Goal: Task Accomplishment & Management: Use online tool/utility

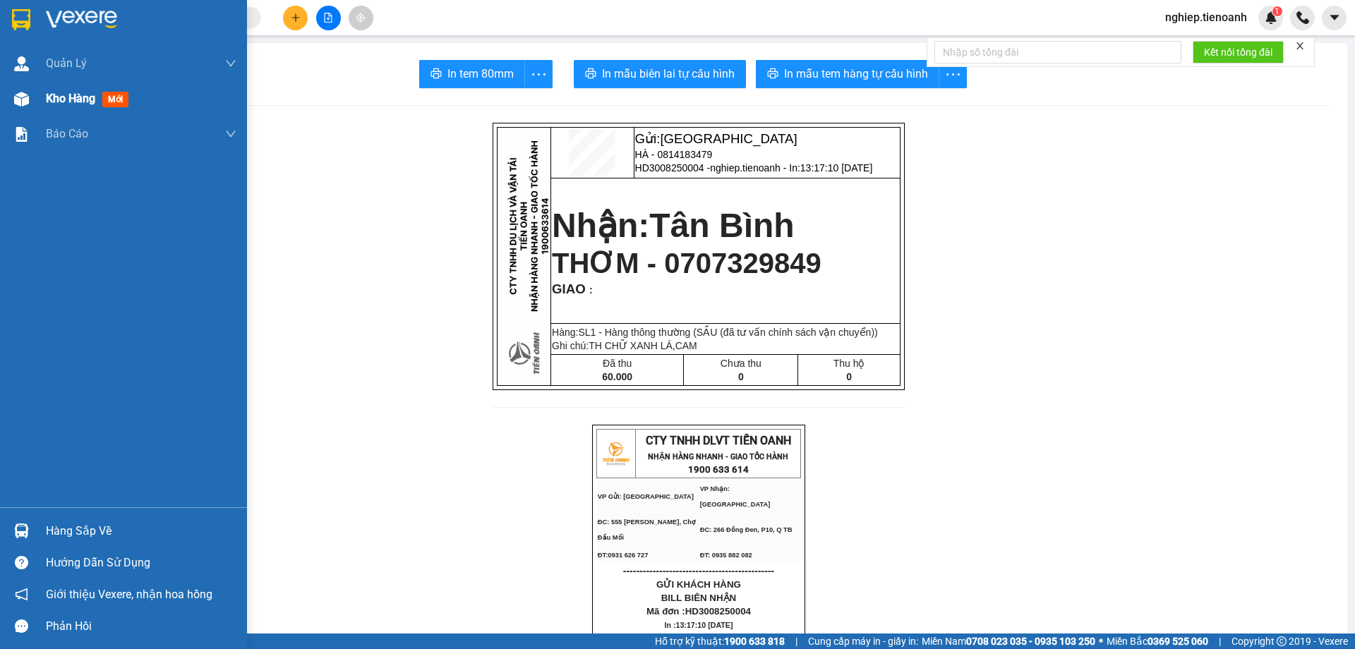
click at [80, 107] on div "Kho hàng mới" at bounding box center [90, 99] width 88 height 18
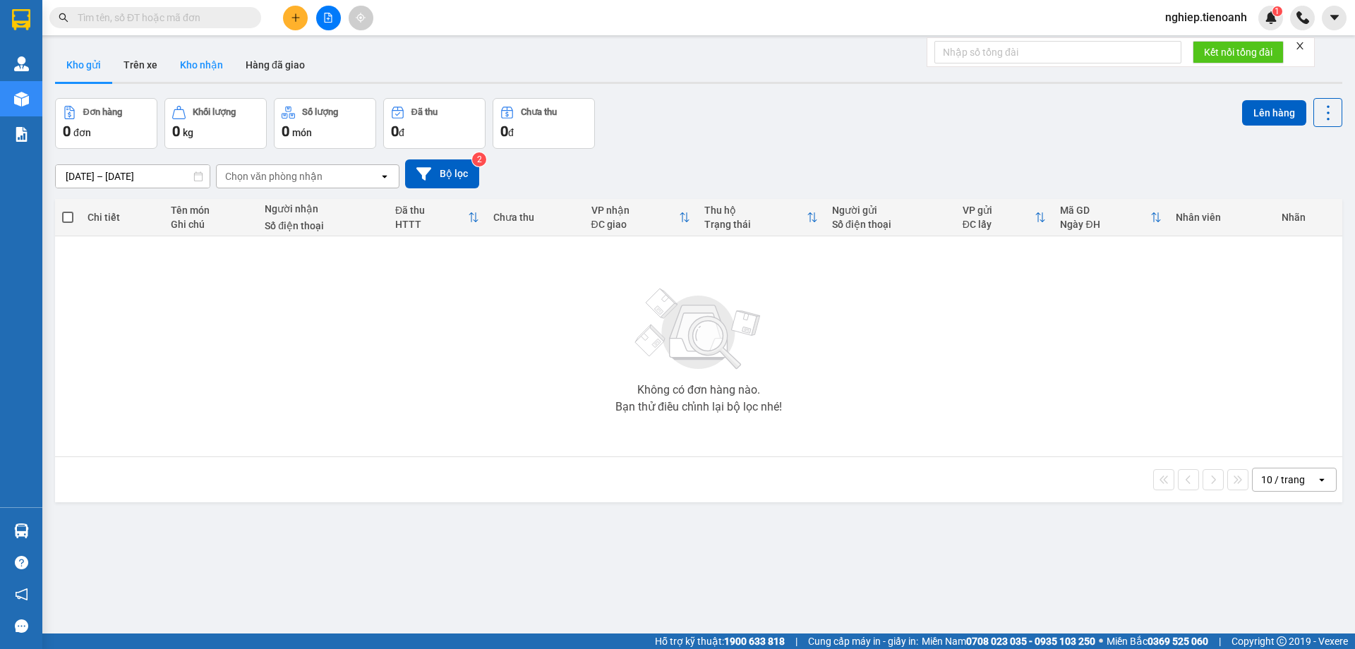
click at [193, 68] on button "Kho nhận" at bounding box center [202, 65] width 66 height 34
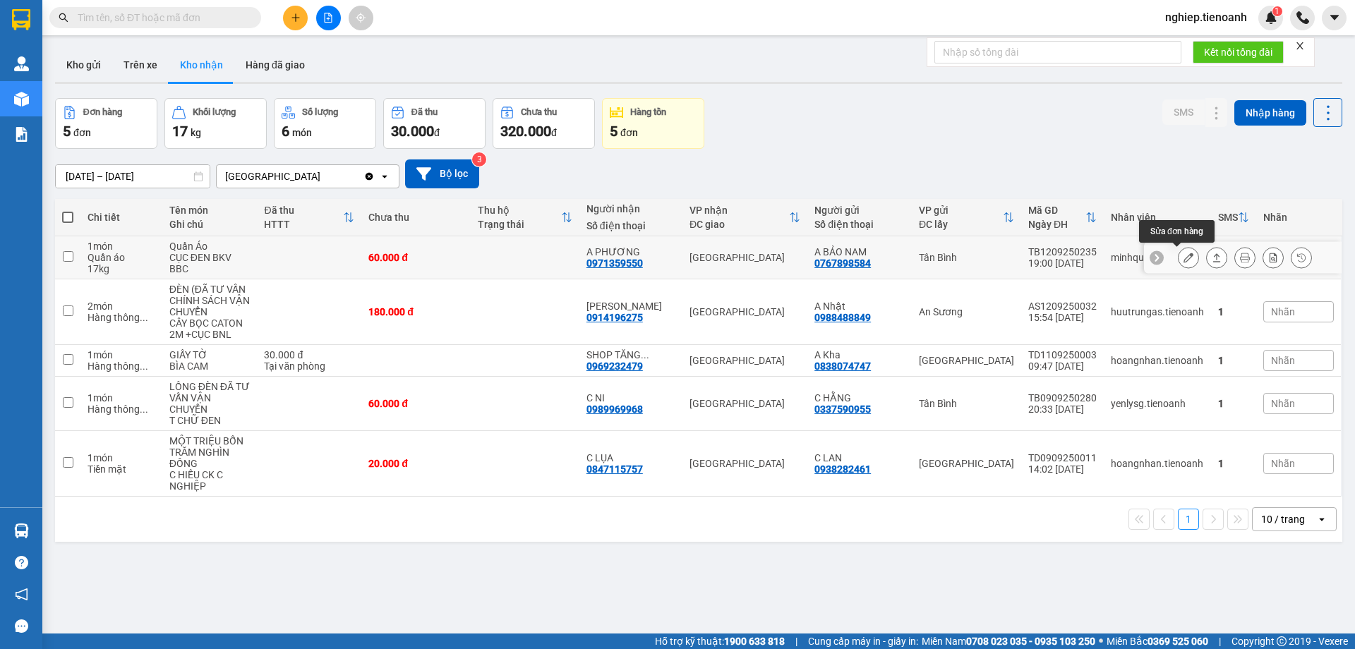
click at [1183, 262] on icon at bounding box center [1188, 258] width 10 height 10
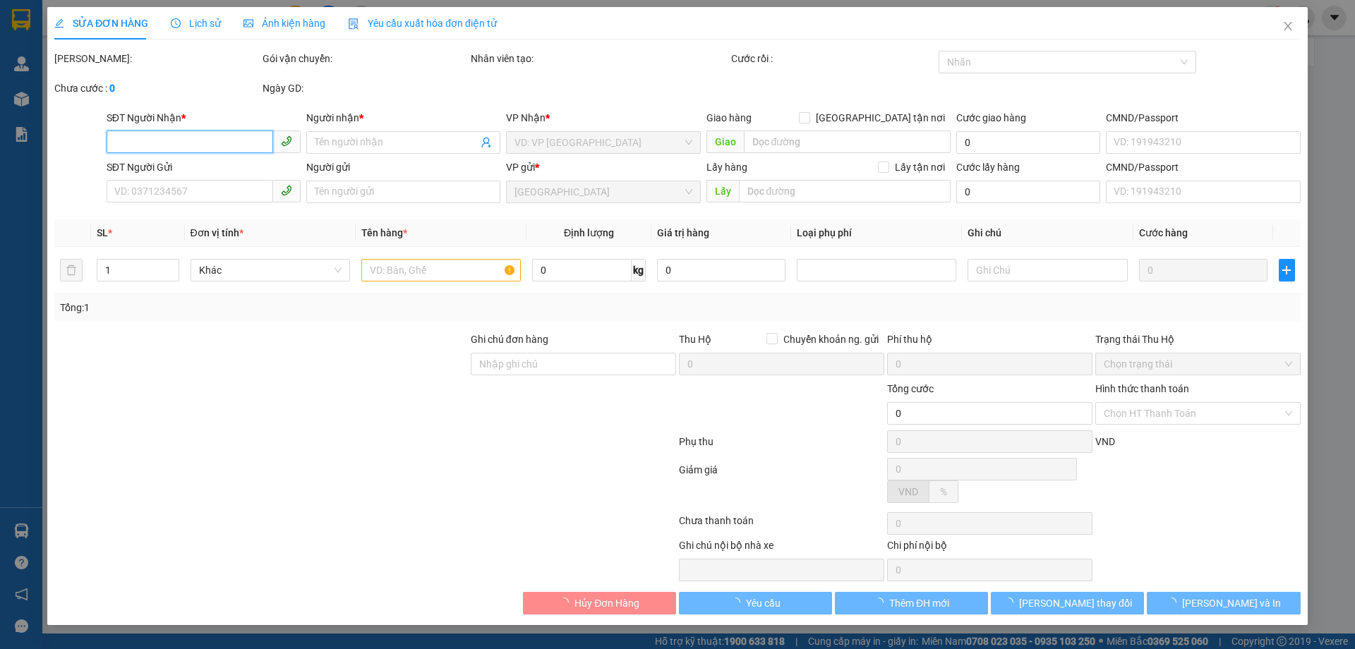
type input "0971359550"
type input "A PHƯƠNG"
type input "0767898584"
type input "A BẢO NAM"
type input "046089000244"
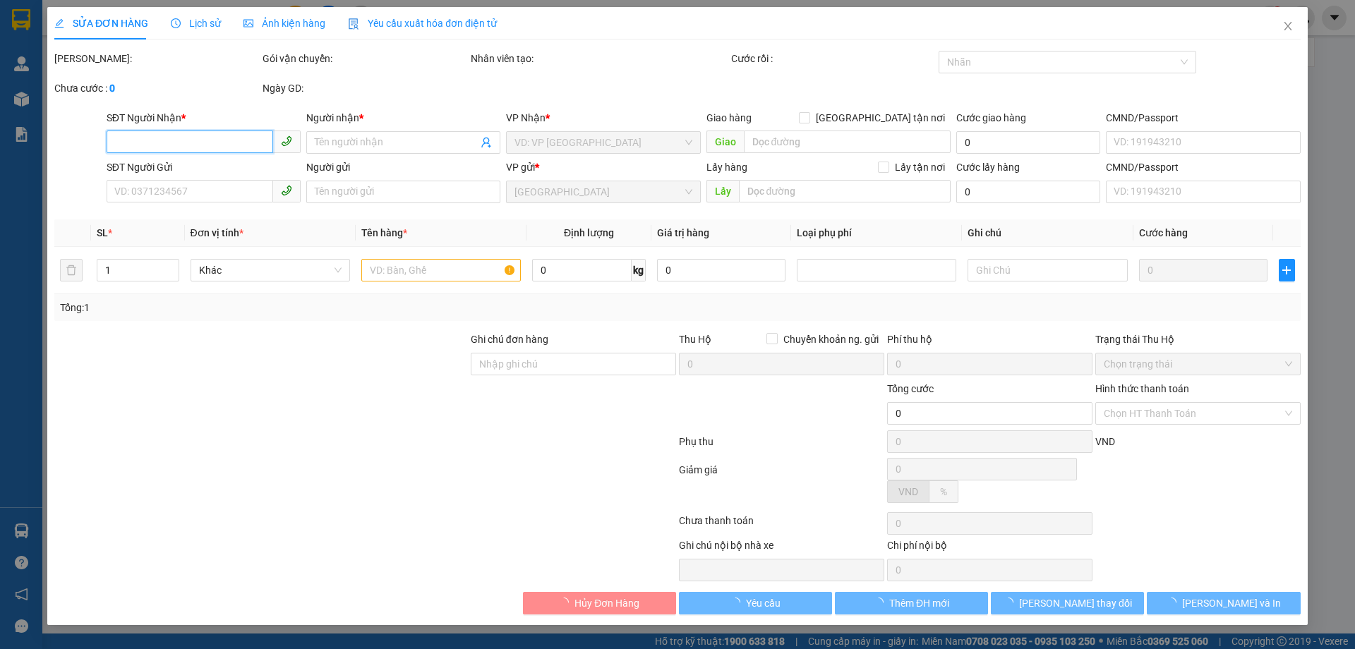
type input "60.000"
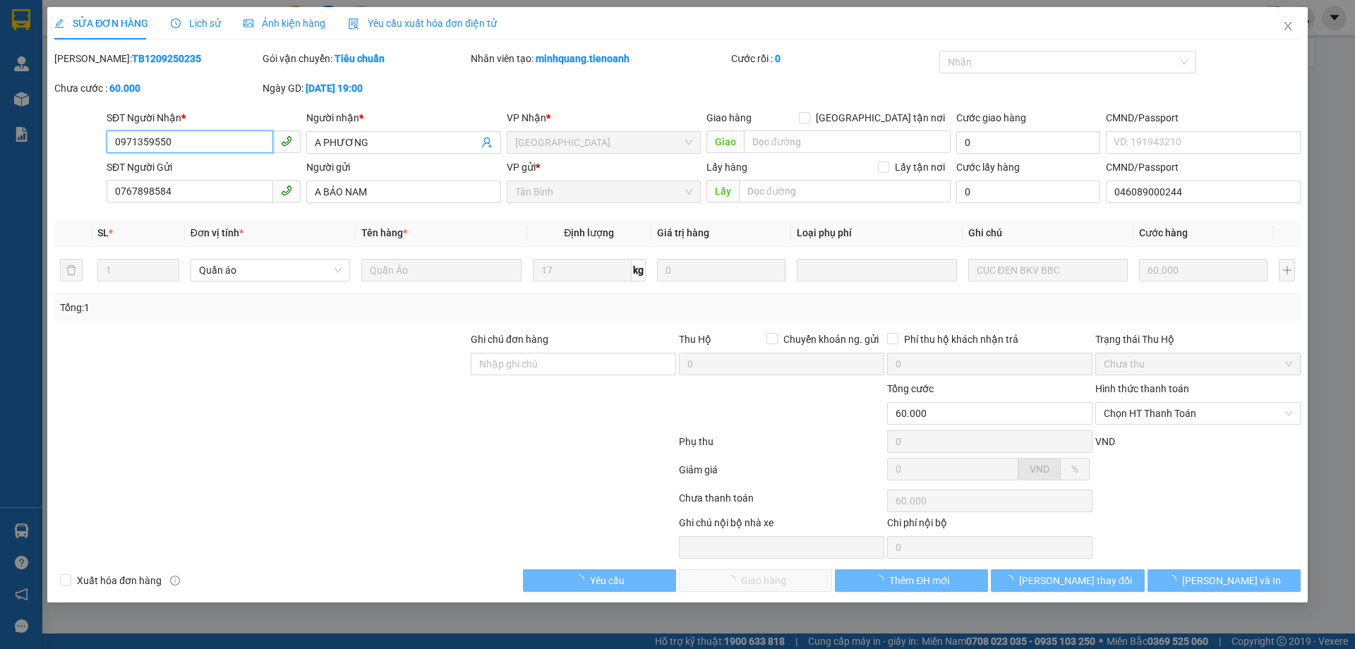
click at [1130, 416] on span "Chọn HT Thanh Toán" at bounding box center [1197, 413] width 188 height 21
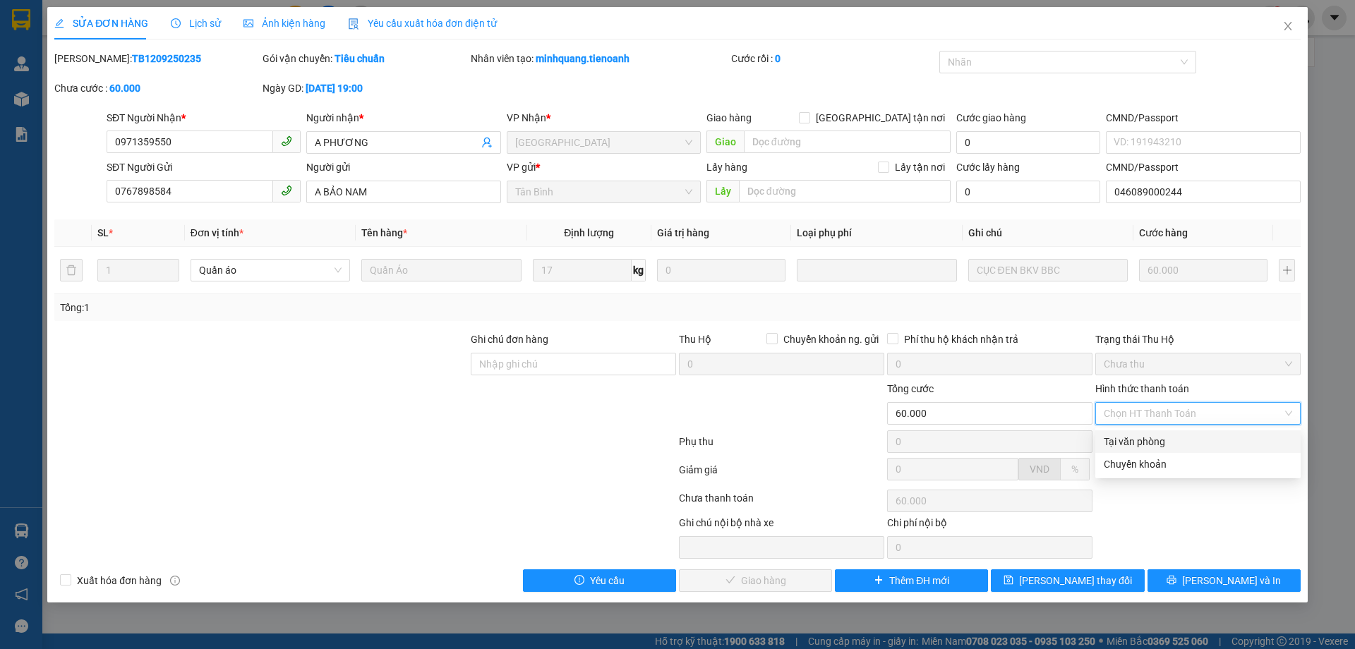
click at [1116, 440] on div "Tại văn phòng" at bounding box center [1197, 442] width 188 height 16
type input "0"
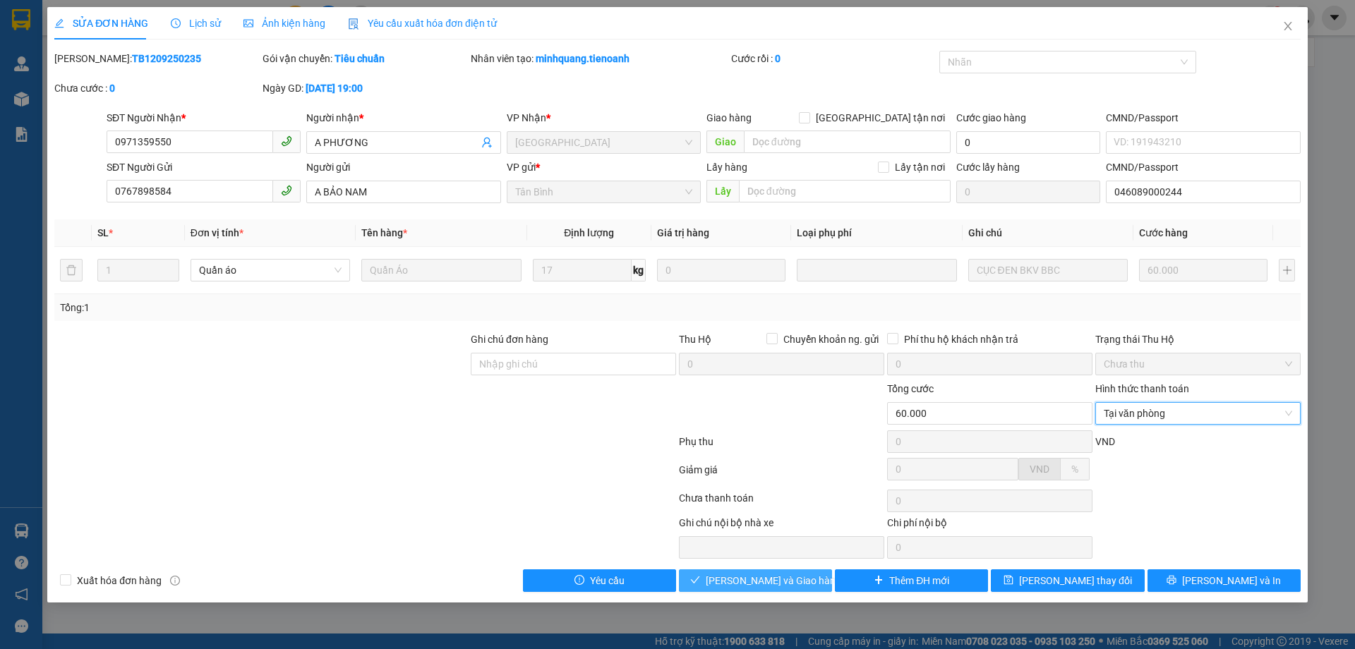
click at [770, 577] on span "[PERSON_NAME] và Giao hàng" at bounding box center [773, 581] width 135 height 16
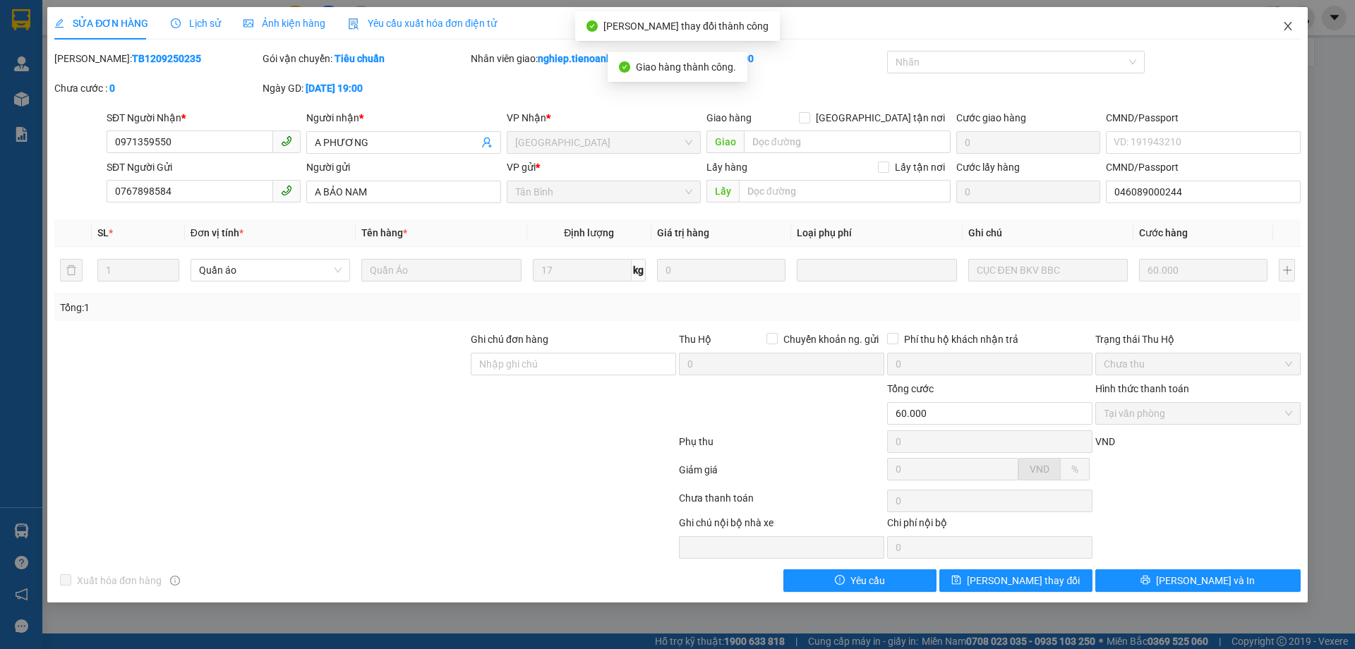
click at [1289, 23] on icon "close" at bounding box center [1287, 25] width 11 height 11
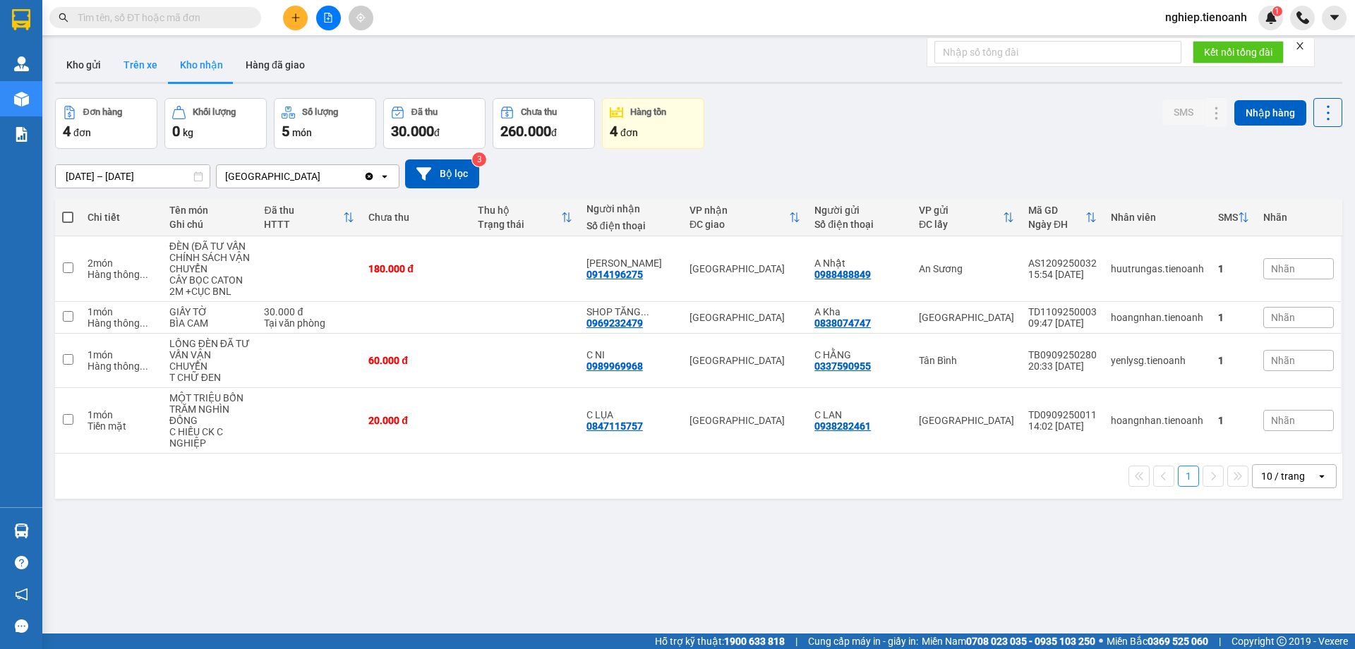
click at [133, 60] on button "Trên xe" at bounding box center [140, 65] width 56 height 34
type input "[DATE] – [DATE]"
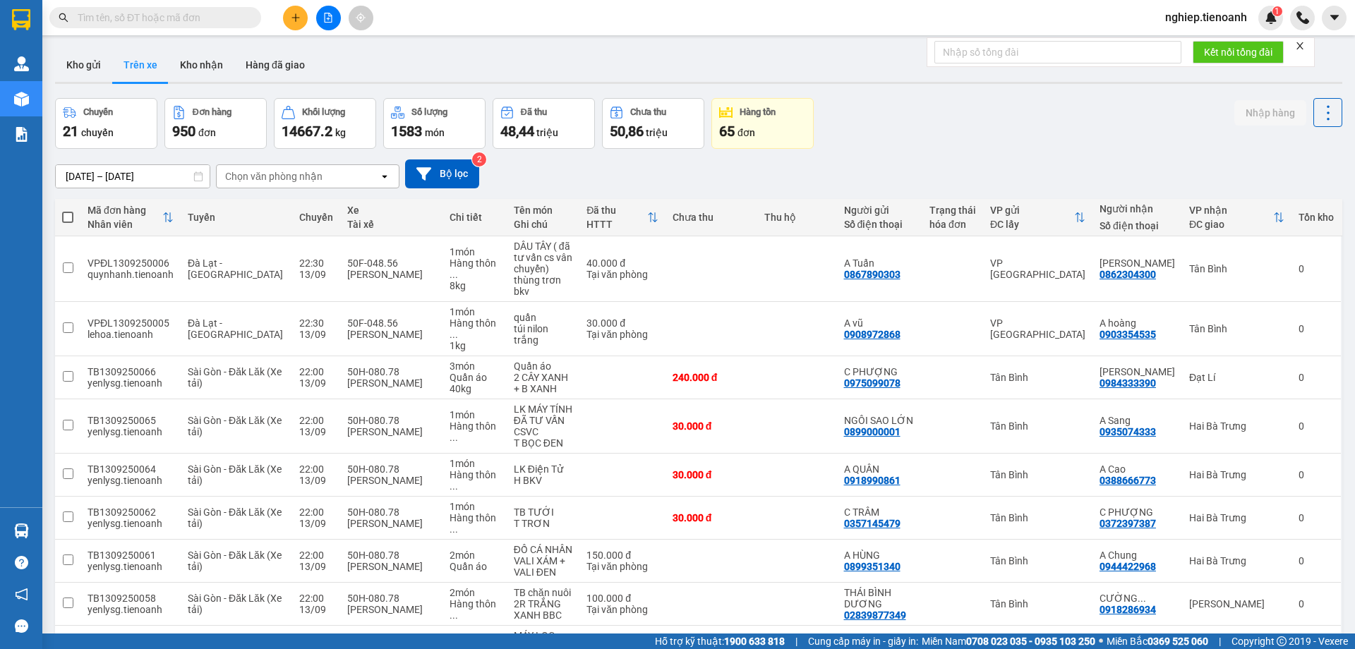
click at [294, 177] on div "Chọn văn phòng nhận" at bounding box center [273, 176] width 97 height 14
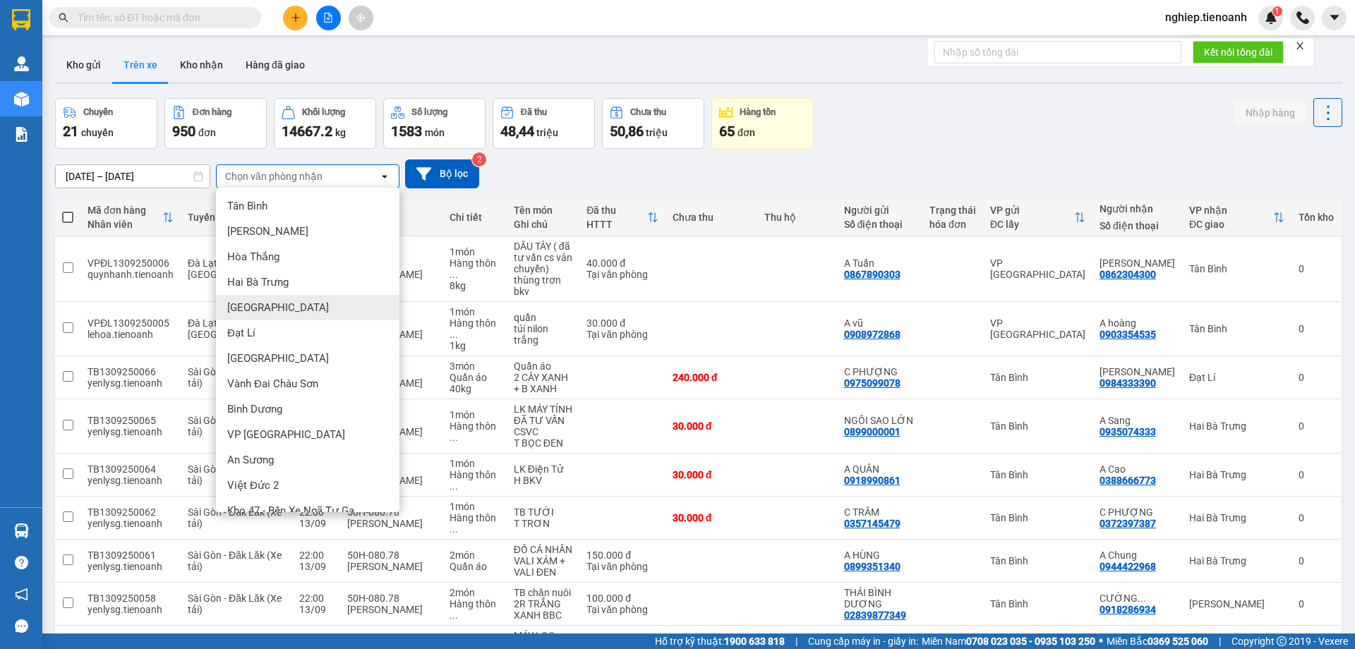
click at [249, 308] on span "[GEOGRAPHIC_DATA]" at bounding box center [278, 308] width 102 height 14
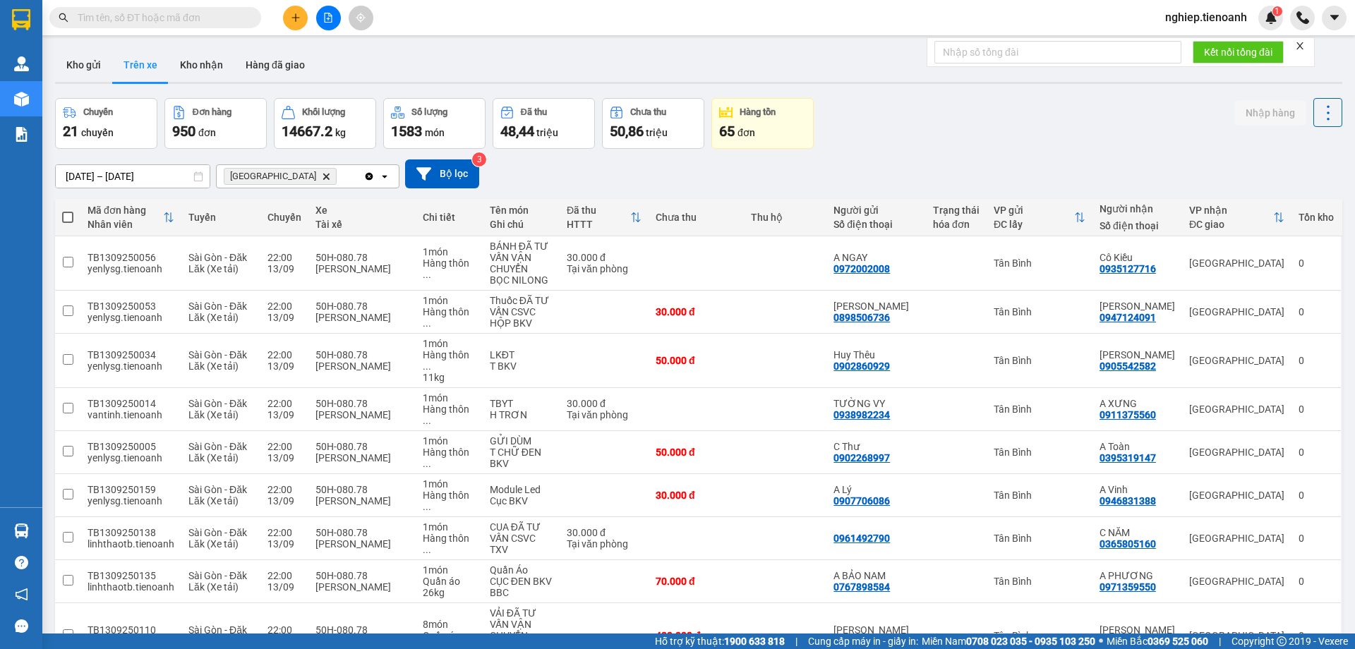
click at [323, 178] on icon "Hòa Đông, close by backspace" at bounding box center [326, 176] width 6 height 6
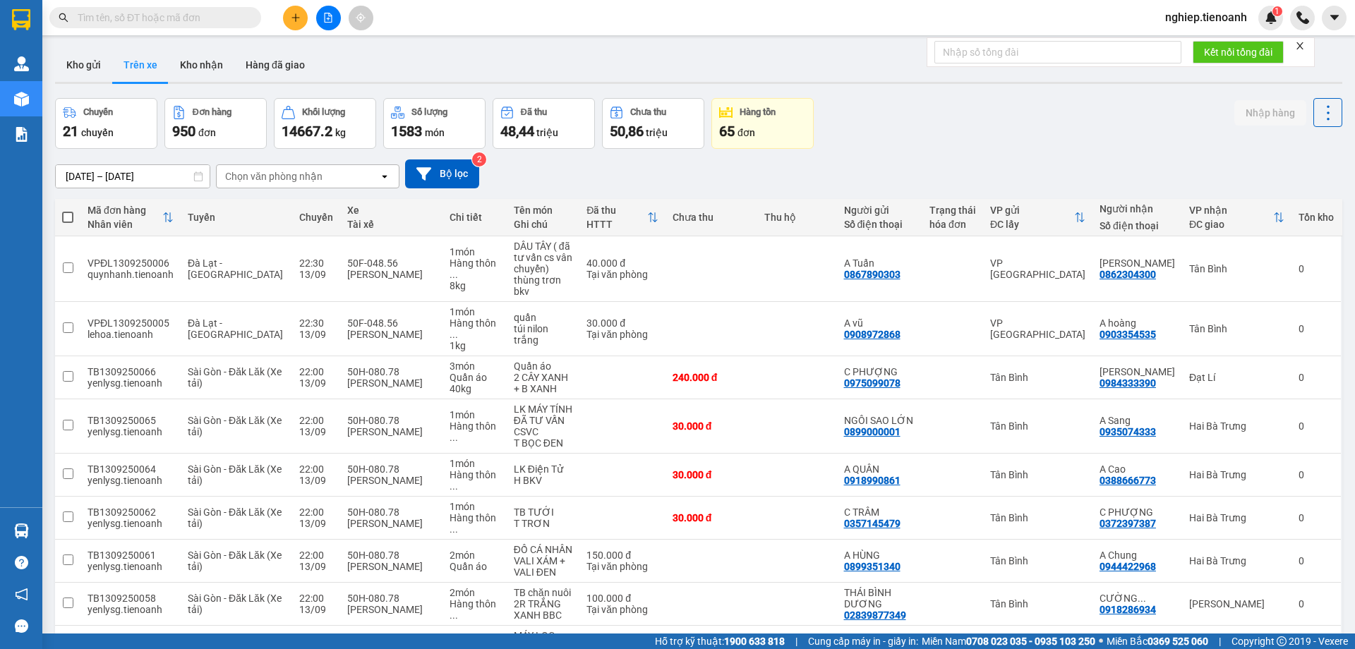
click at [241, 179] on div "Chọn văn phòng nhận" at bounding box center [273, 176] width 97 height 14
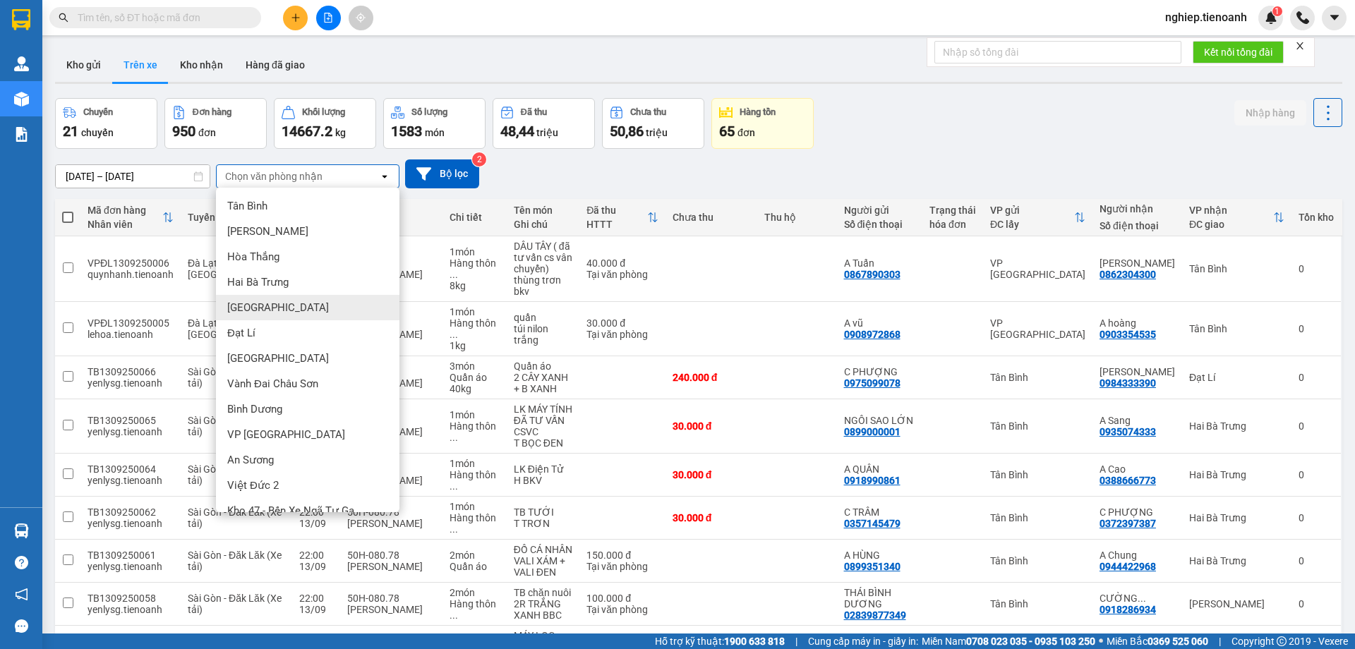
click at [256, 307] on span "[GEOGRAPHIC_DATA]" at bounding box center [278, 308] width 102 height 14
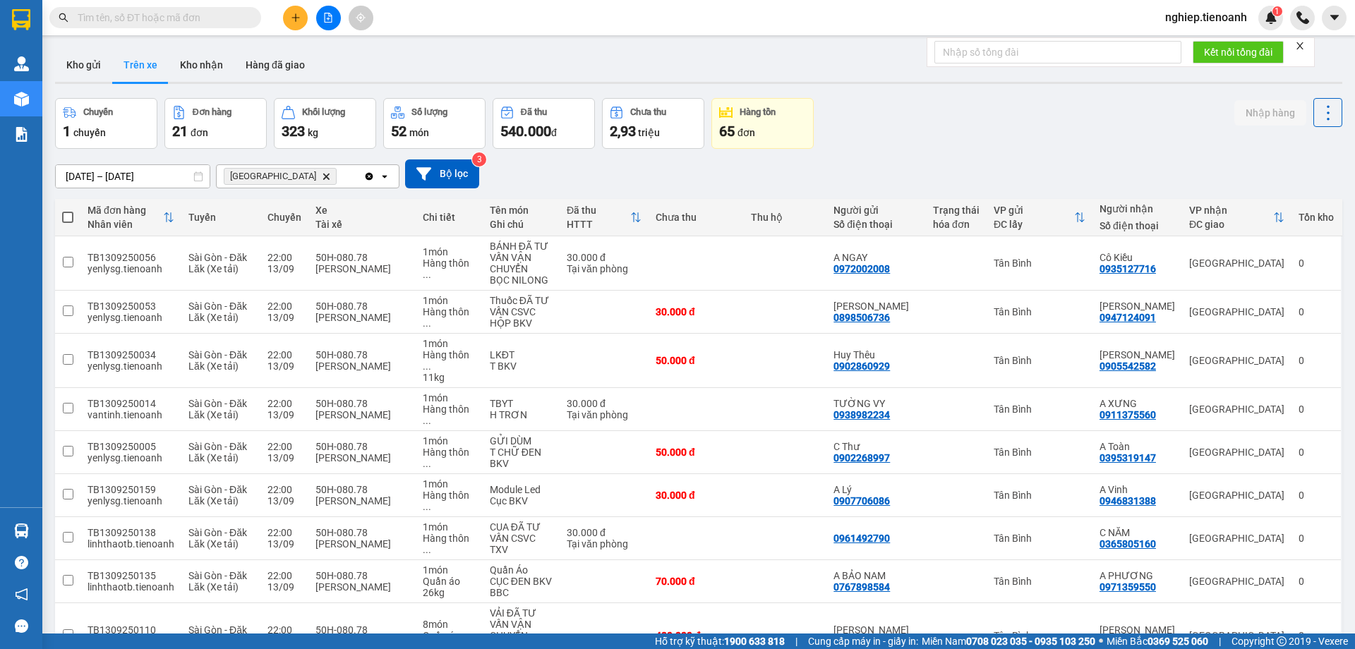
click at [924, 140] on div "Chuyến 1 chuyến Đơn hàng 21 đơn Khối lượng 323 kg Số lượng 52 món Đã thu 540.00…" at bounding box center [698, 123] width 1287 height 51
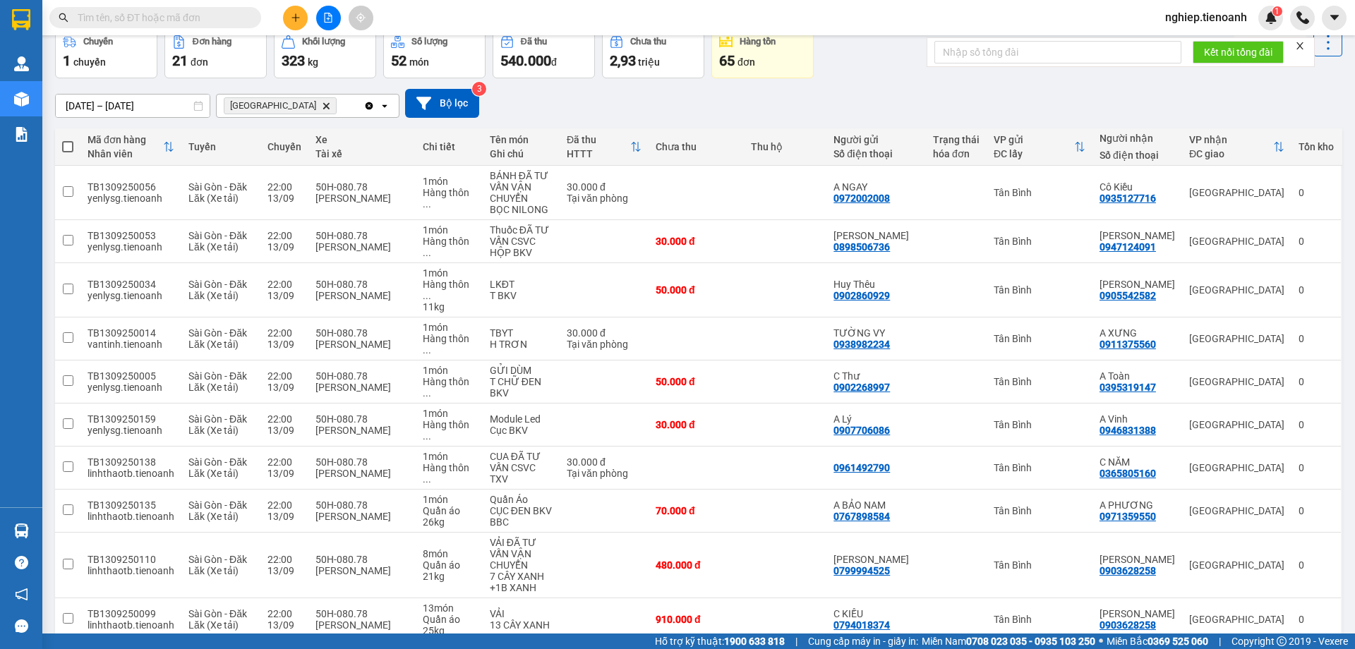
scroll to position [102, 0]
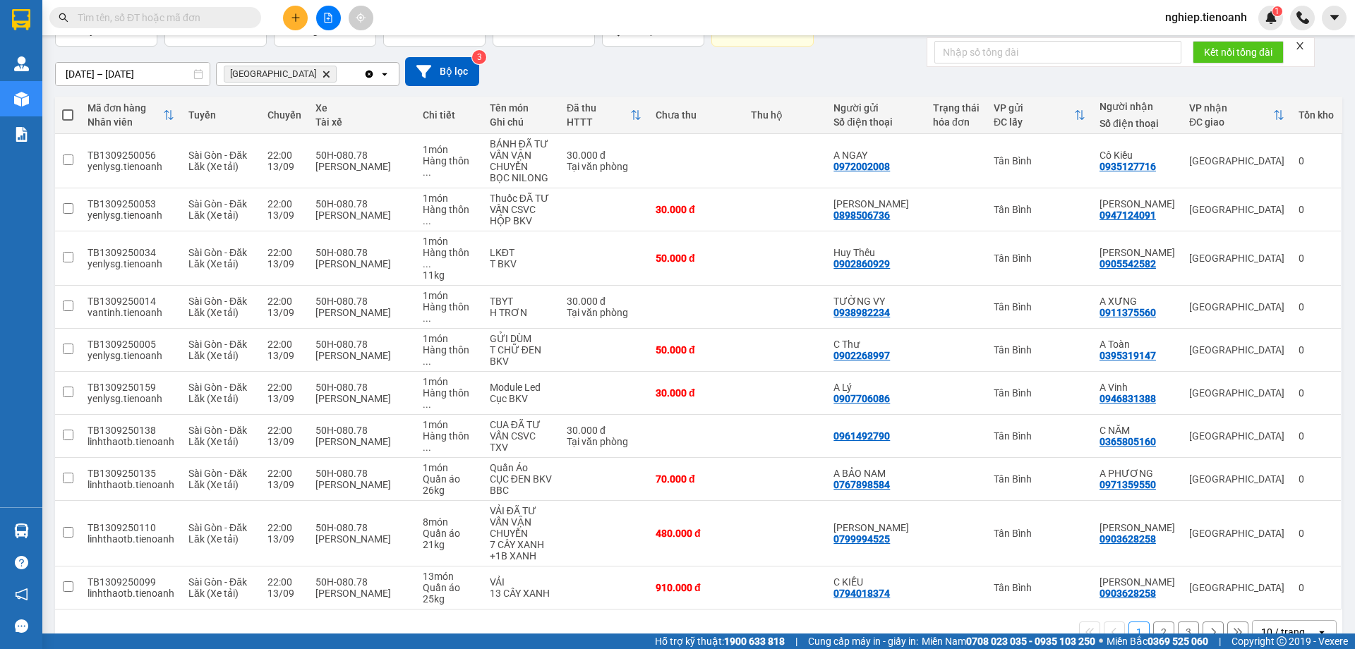
click at [1153, 622] on button "2" at bounding box center [1163, 632] width 21 height 21
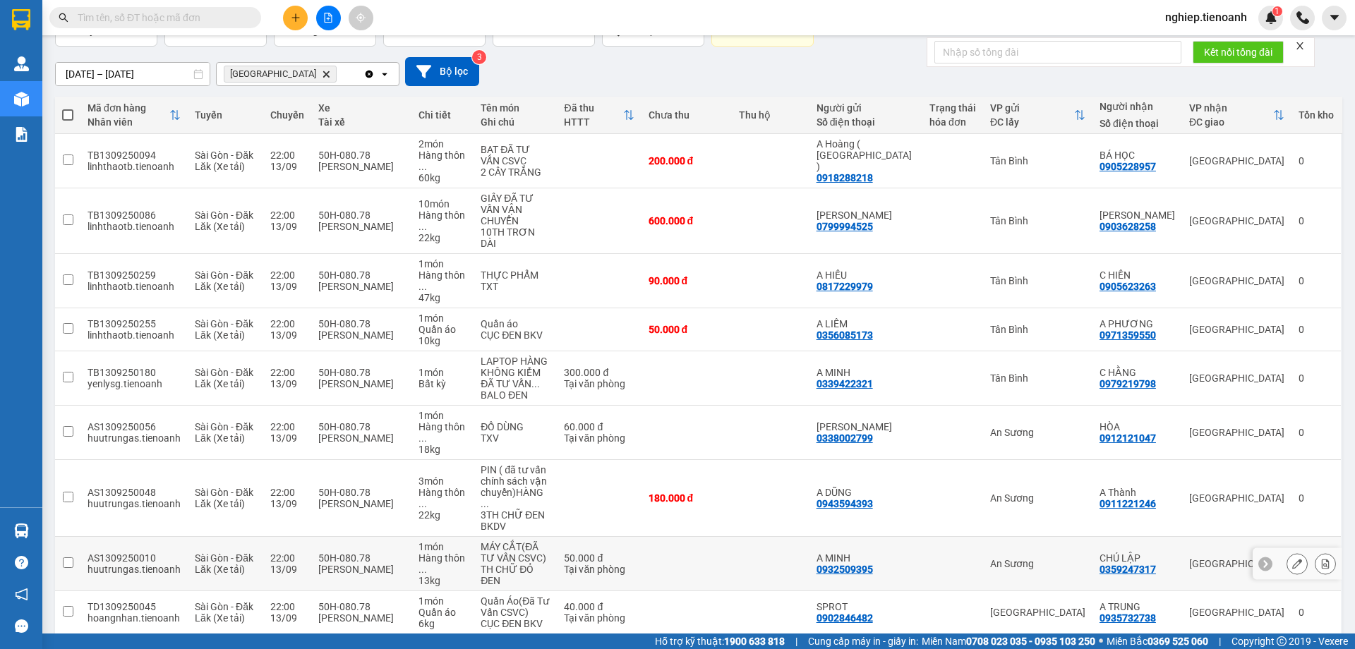
scroll to position [159, 0]
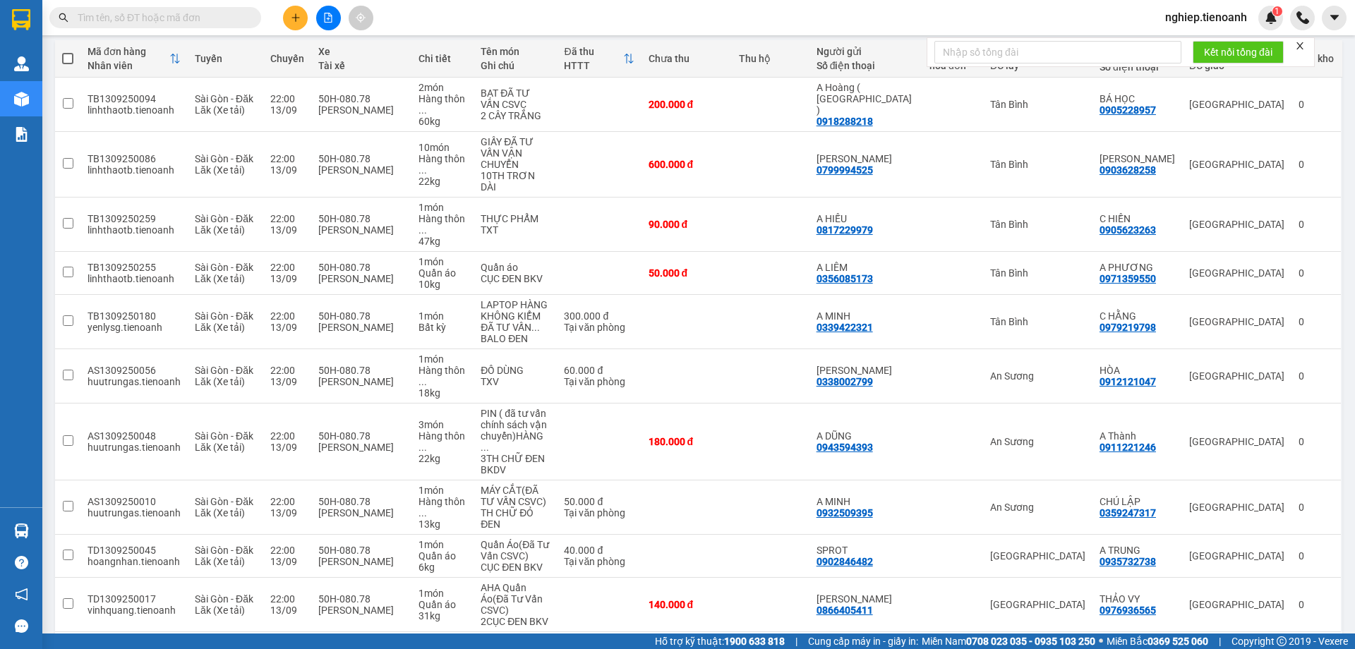
click at [1177, 644] on button "3" at bounding box center [1187, 654] width 21 height 21
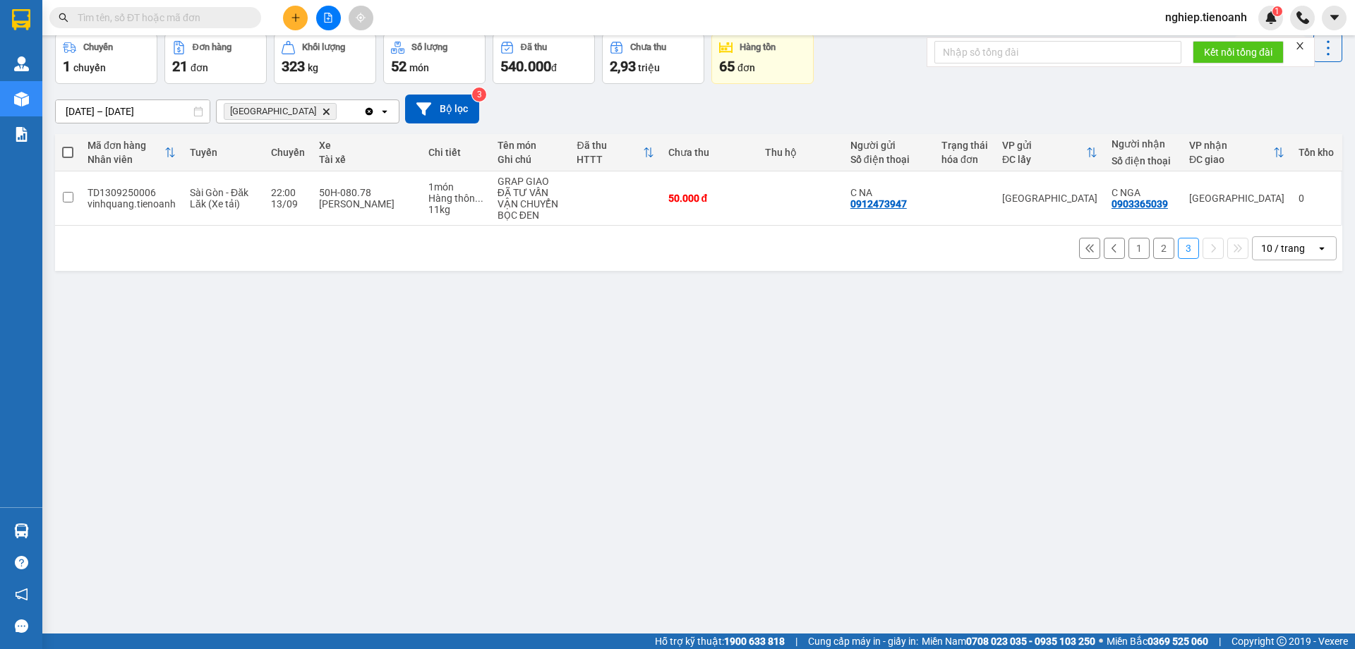
scroll to position [0, 0]
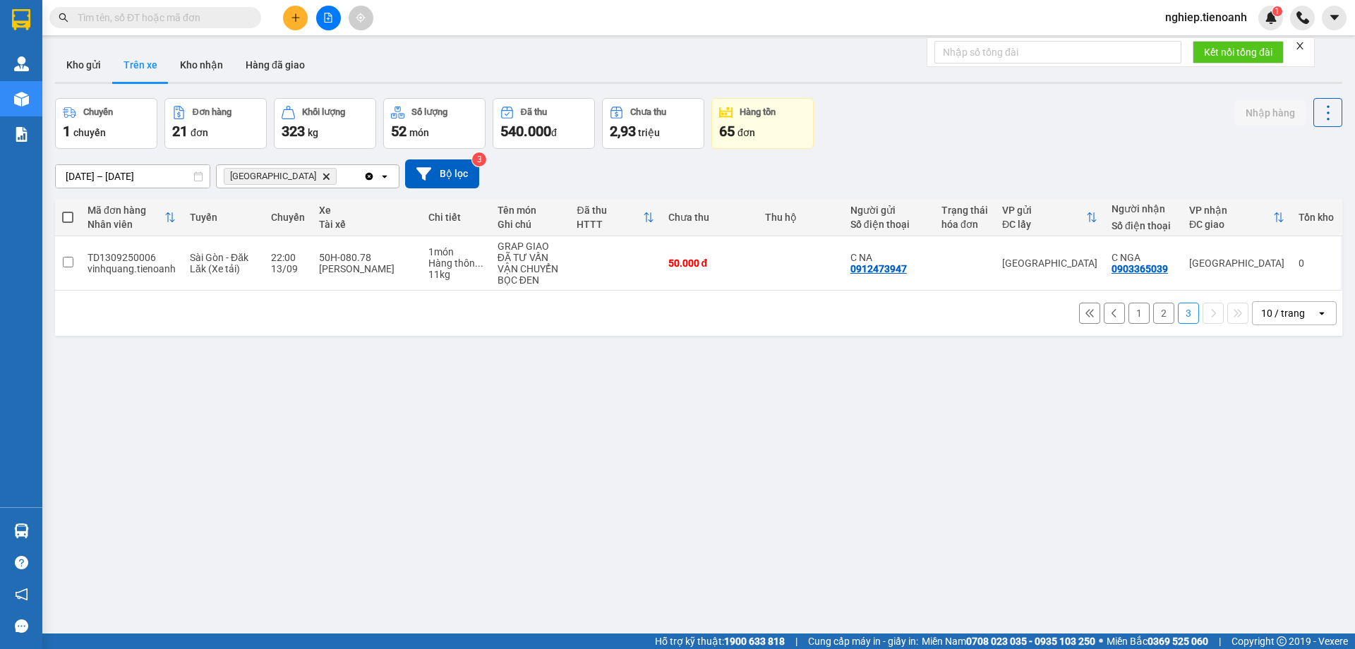
click at [1128, 312] on button "1" at bounding box center [1138, 313] width 21 height 21
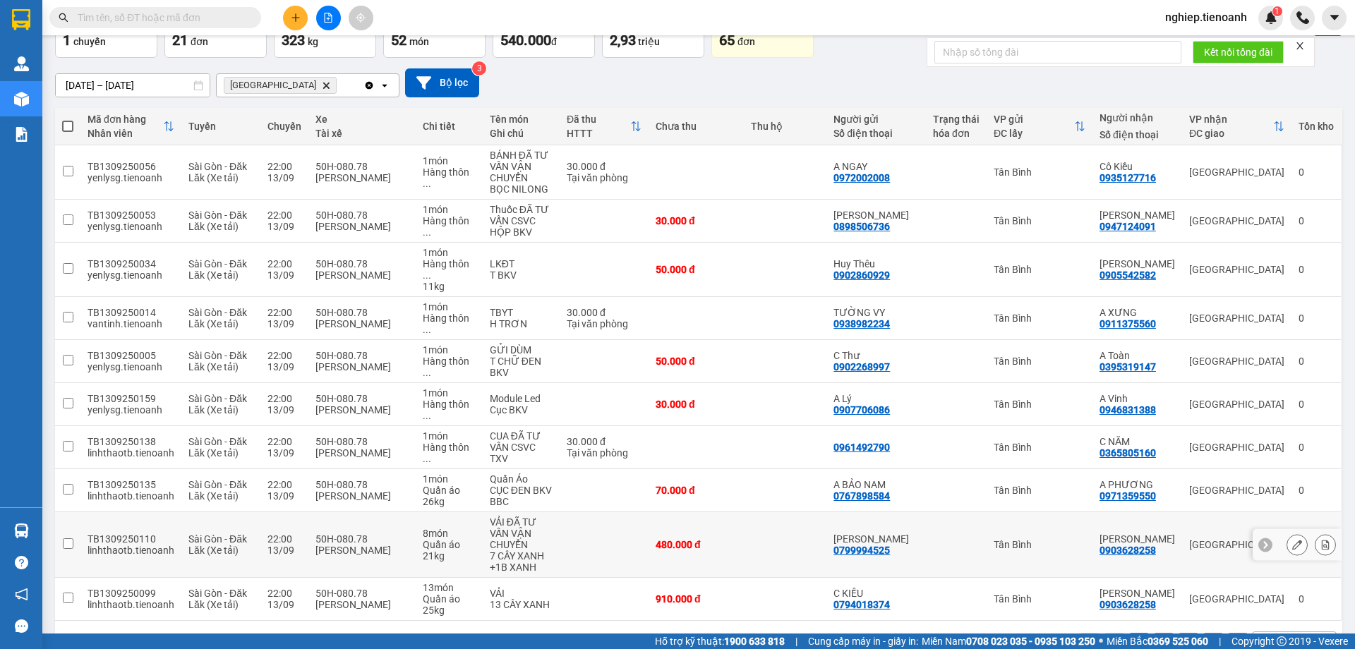
scroll to position [102, 0]
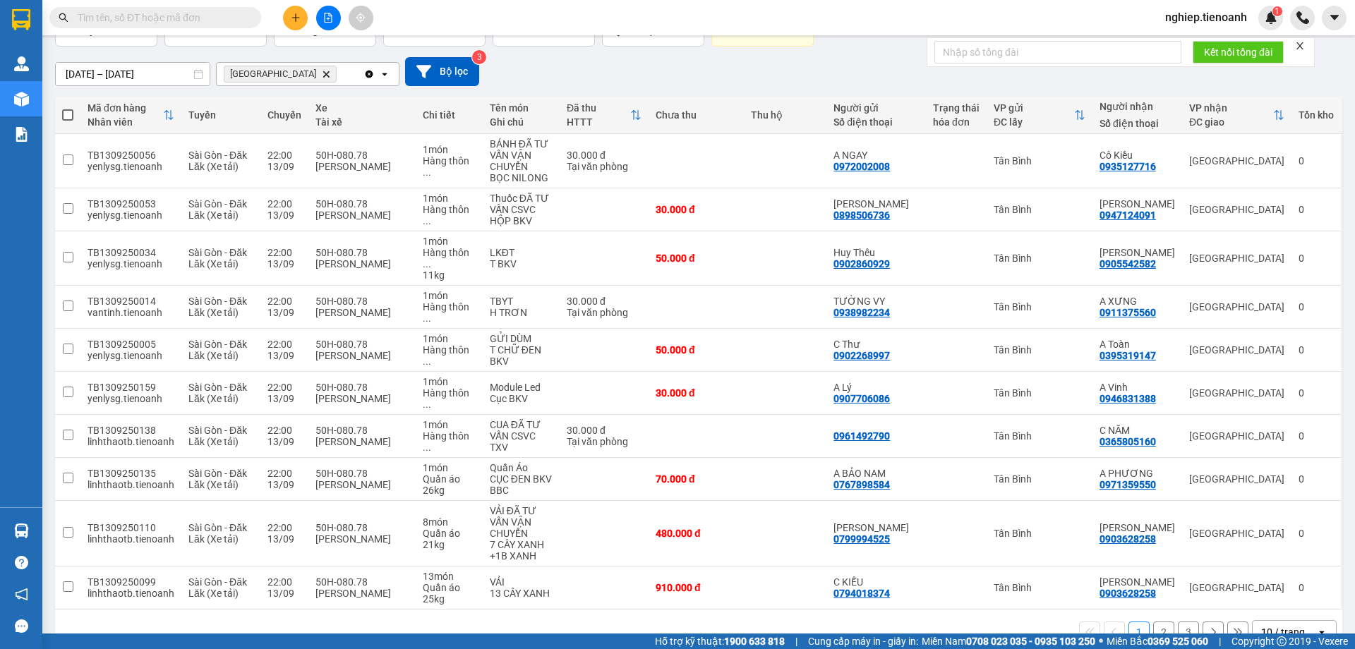
click at [1153, 622] on button "2" at bounding box center [1163, 632] width 21 height 21
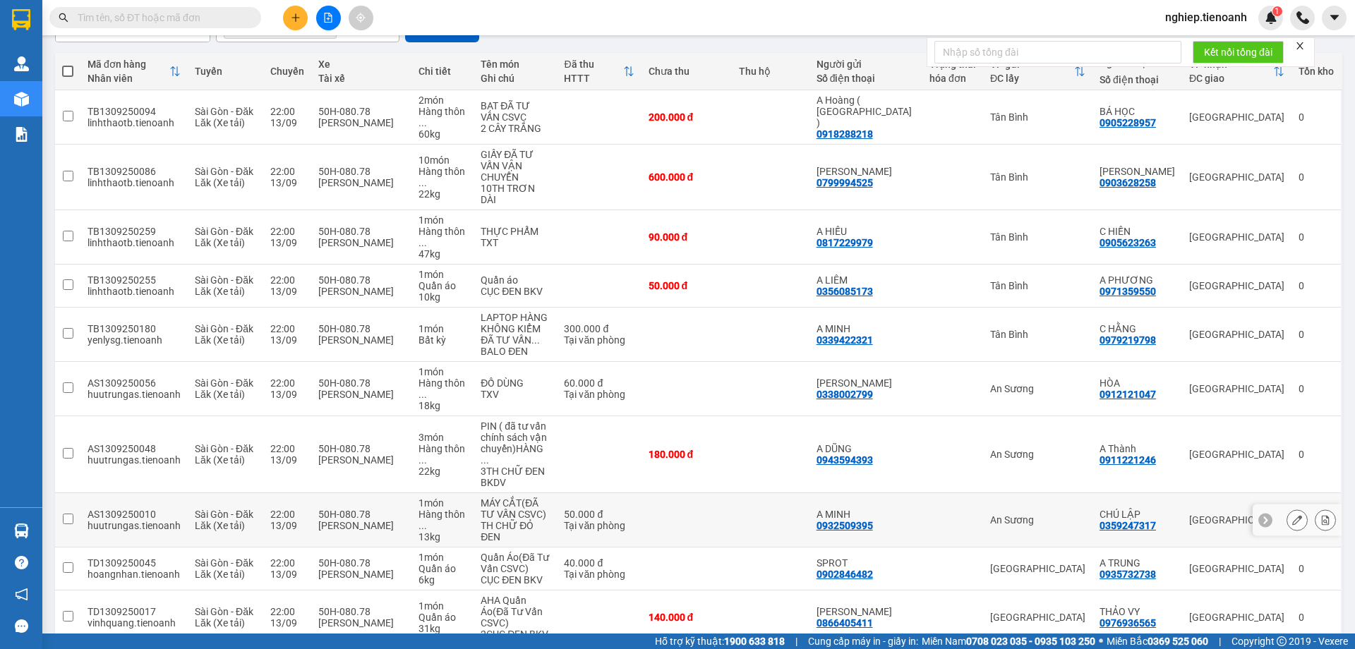
scroll to position [159, 0]
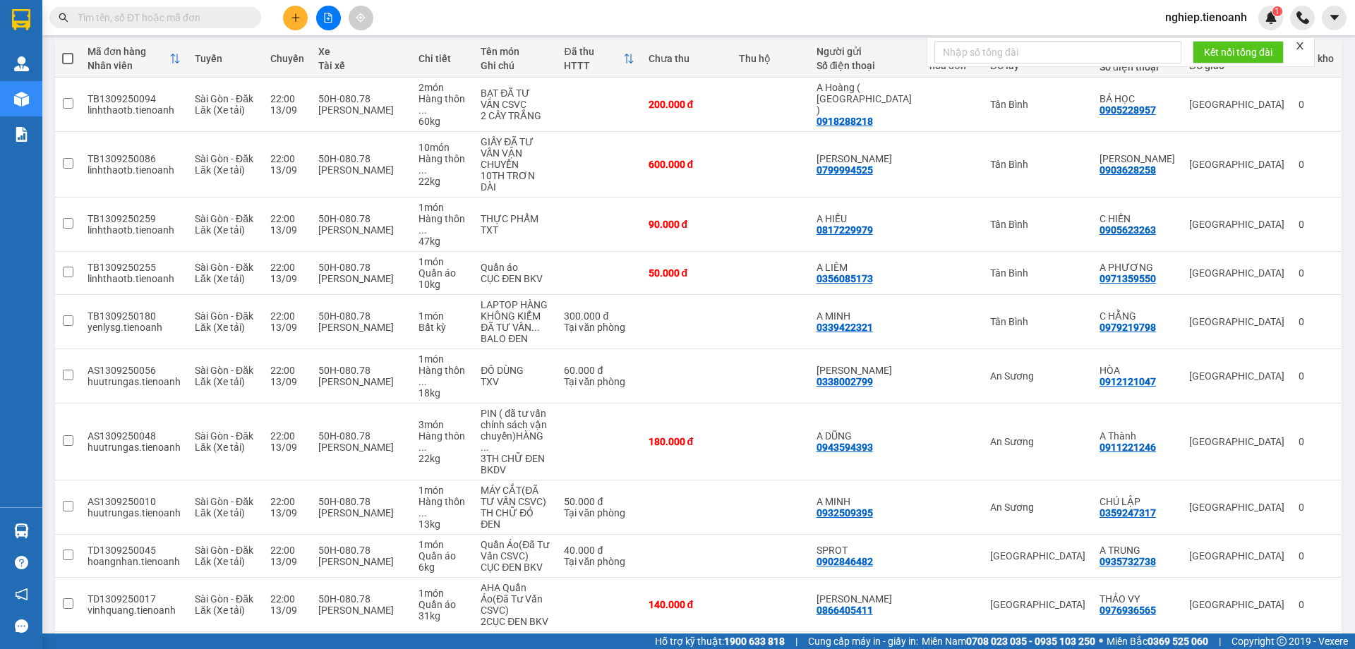
click at [1177, 644] on button "3" at bounding box center [1187, 654] width 21 height 21
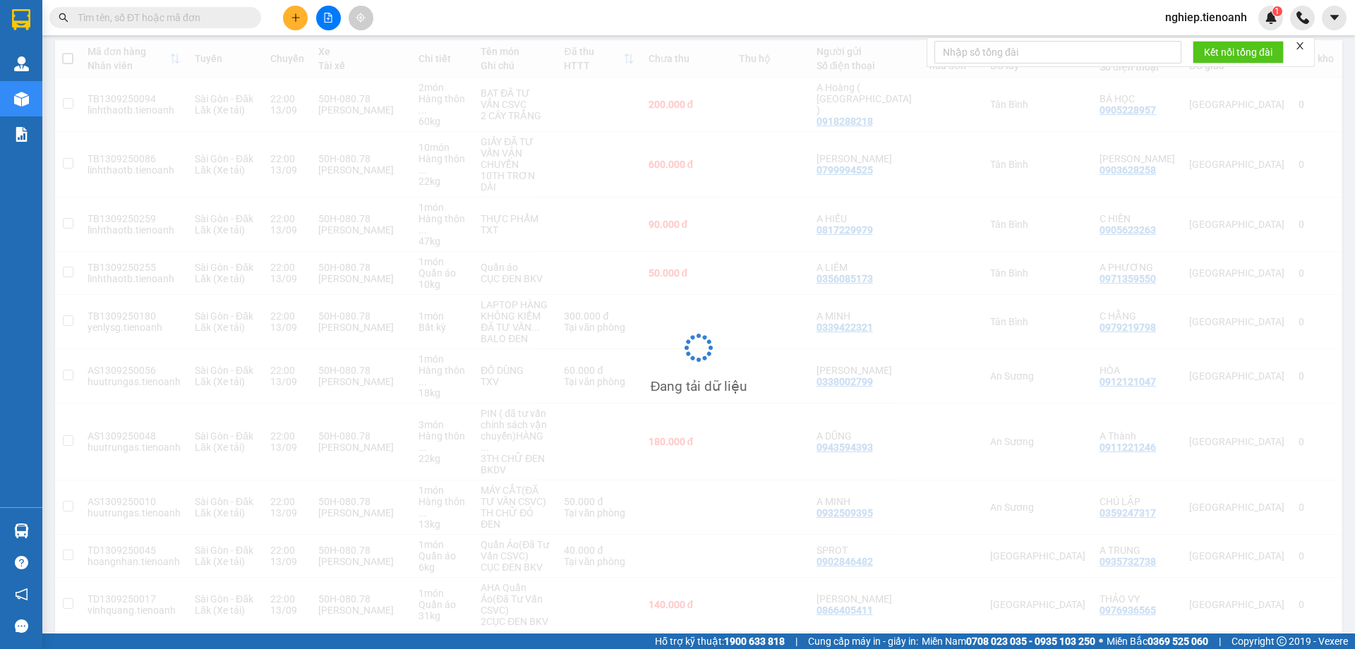
scroll to position [65, 0]
